Goal: Information Seeking & Learning: Check status

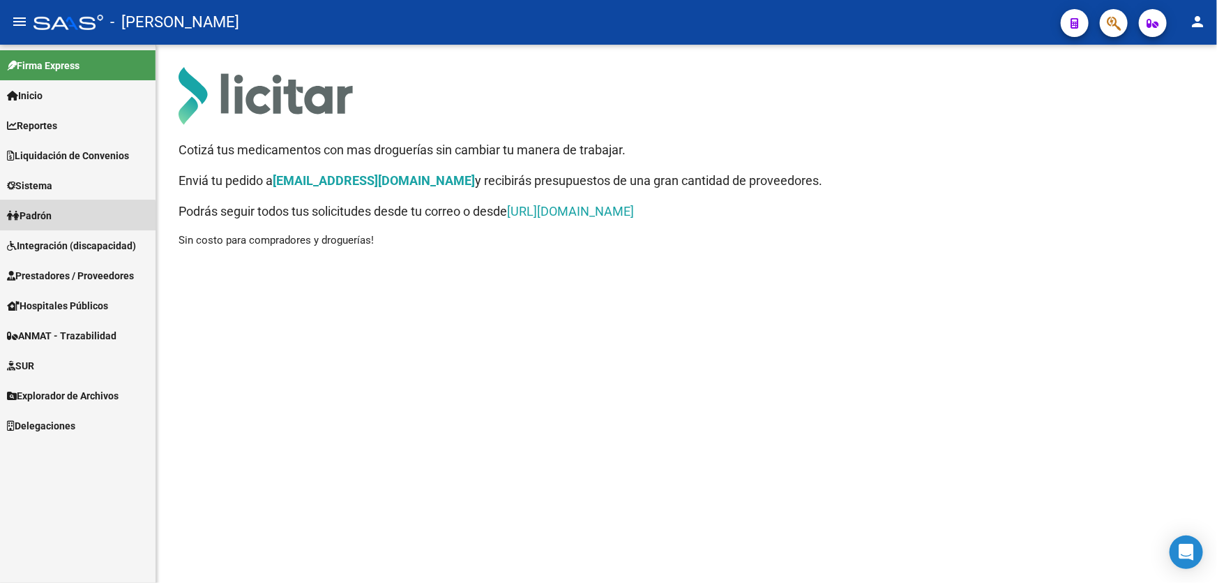
click at [36, 218] on span "Padrón" at bounding box center [29, 215] width 45 height 15
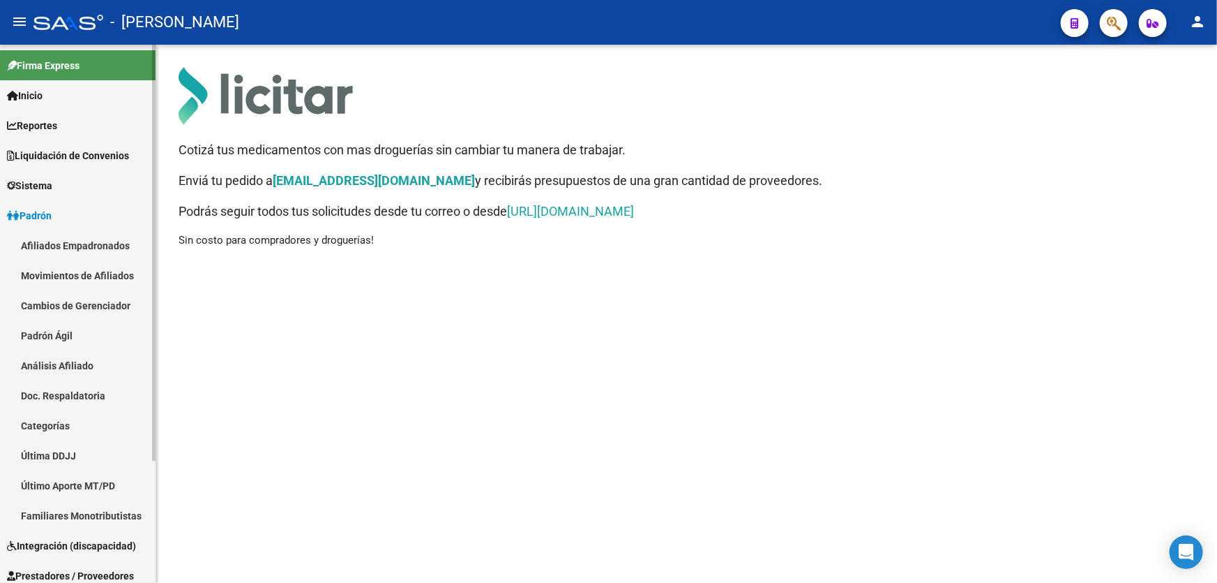
click at [72, 241] on link "Afiliados Empadronados" at bounding box center [78, 245] width 156 height 30
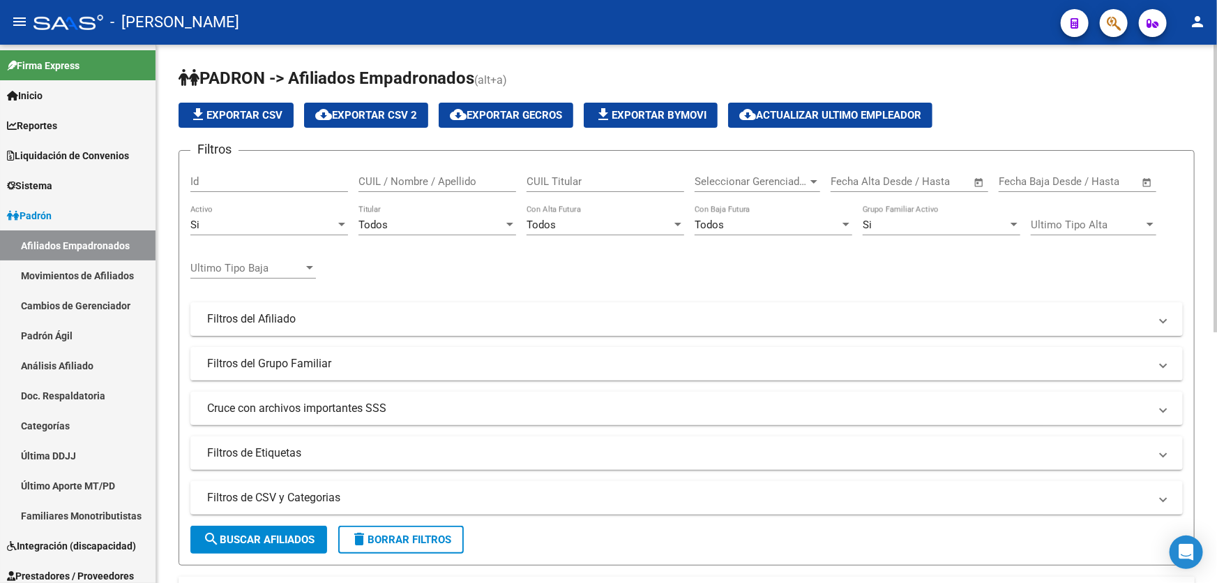
click at [438, 171] on div "CUIL / Nombre / Apellido" at bounding box center [438, 177] width 158 height 30
paste input "27948302158"
type input "27948302158"
click at [272, 536] on span "search Buscar Afiliados" at bounding box center [259, 539] width 112 height 13
click at [260, 533] on span "search Buscar Afiliados" at bounding box center [259, 539] width 112 height 13
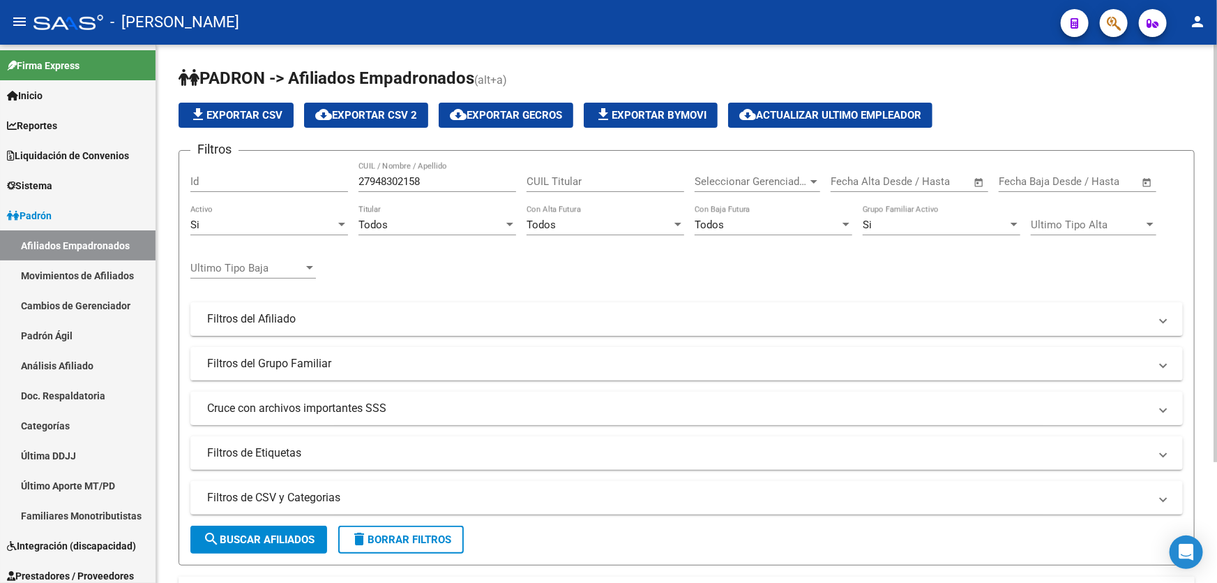
scroll to position [154, 0]
